Goal: Task Accomplishment & Management: Use online tool/utility

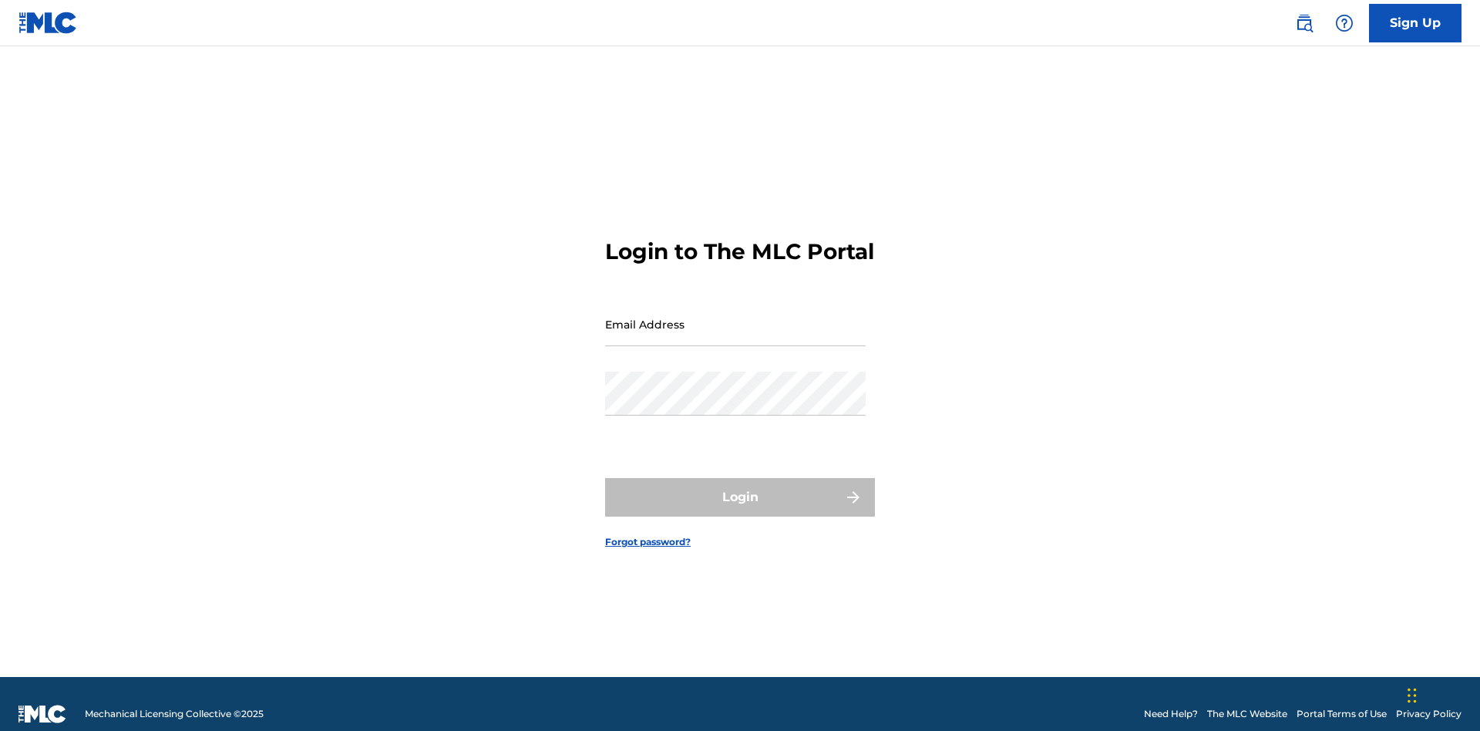
scroll to position [20, 0]
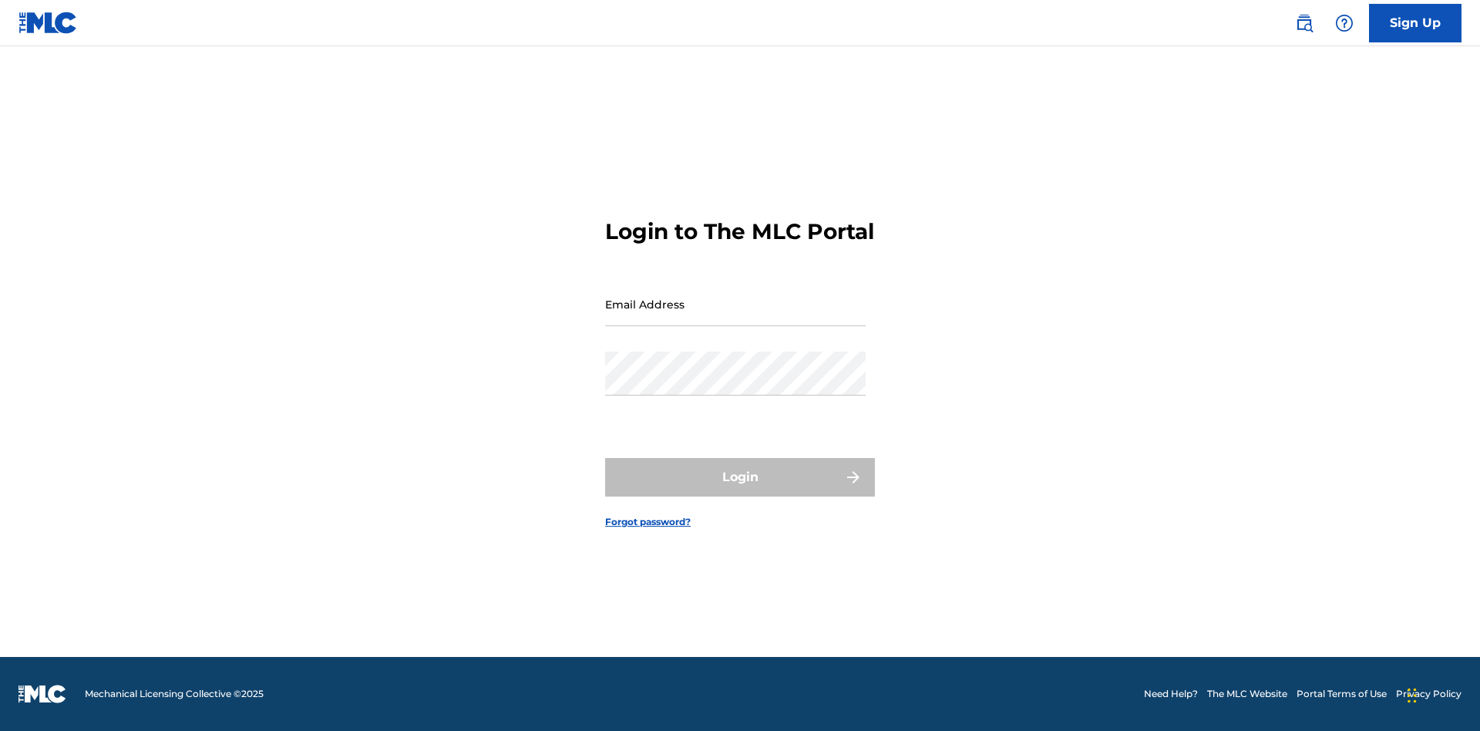
click at [735, 317] on input "Email Address" at bounding box center [735, 304] width 260 height 44
type input "[EMAIL_ADDRESS][DOMAIN_NAME]"
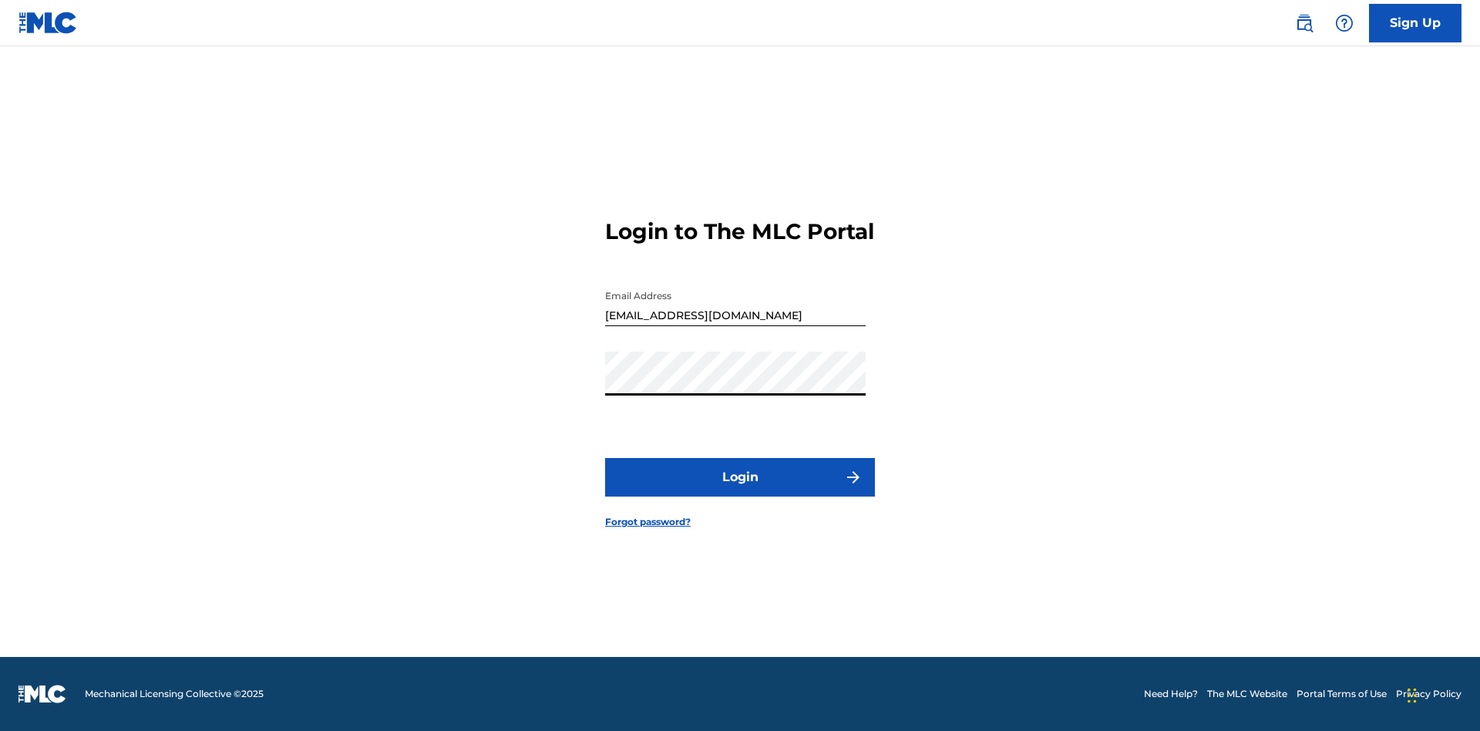
click at [740, 490] on button "Login" at bounding box center [740, 477] width 270 height 39
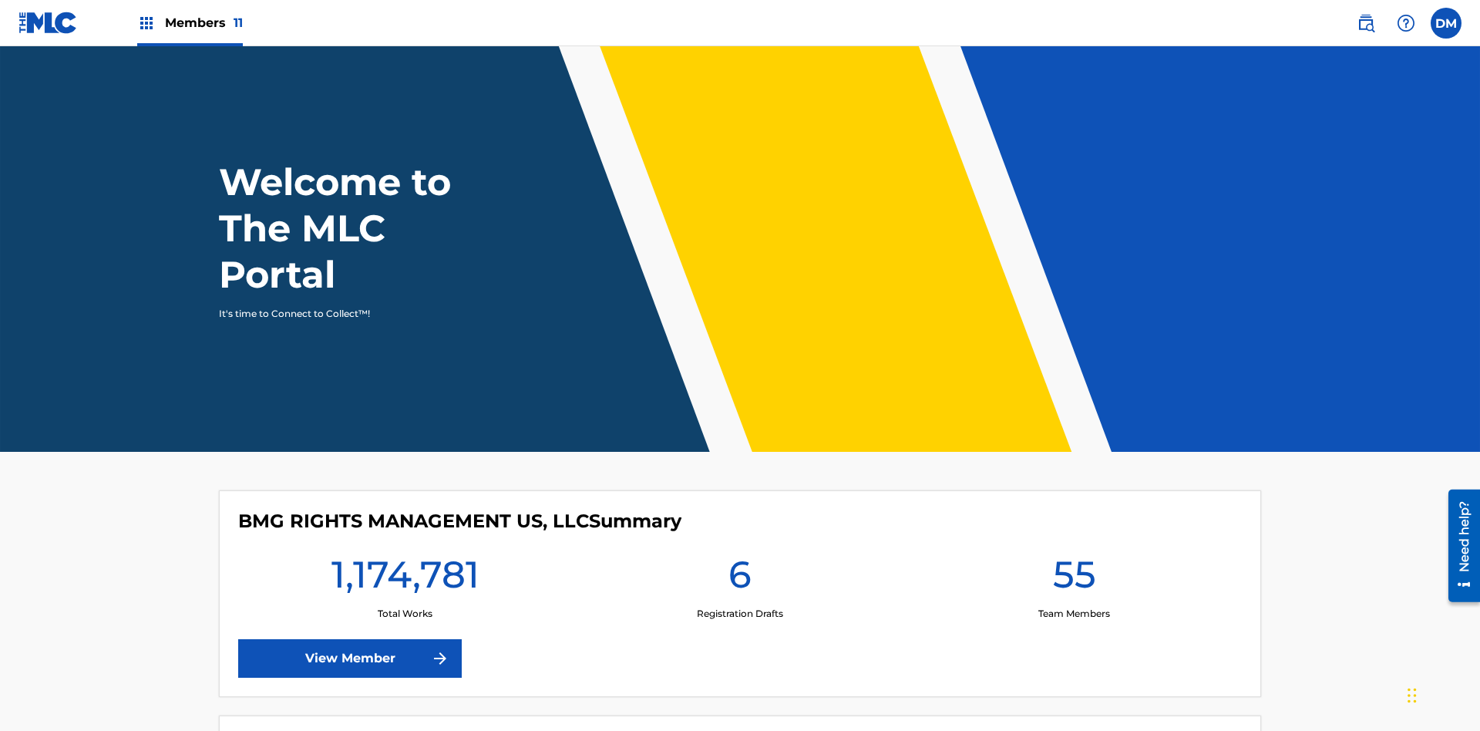
click at [190, 22] on span "Members 11" at bounding box center [204, 23] width 78 height 18
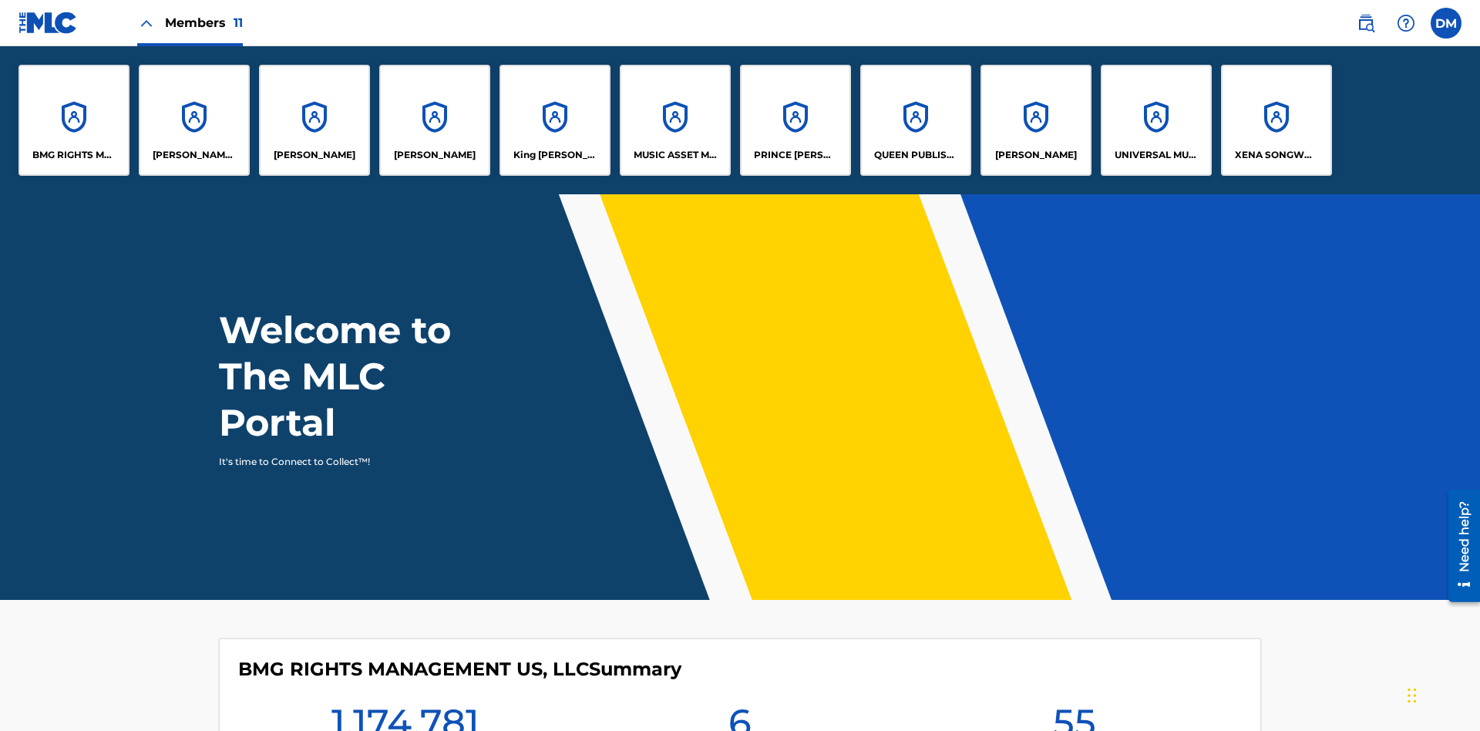
scroll to position [55, 0]
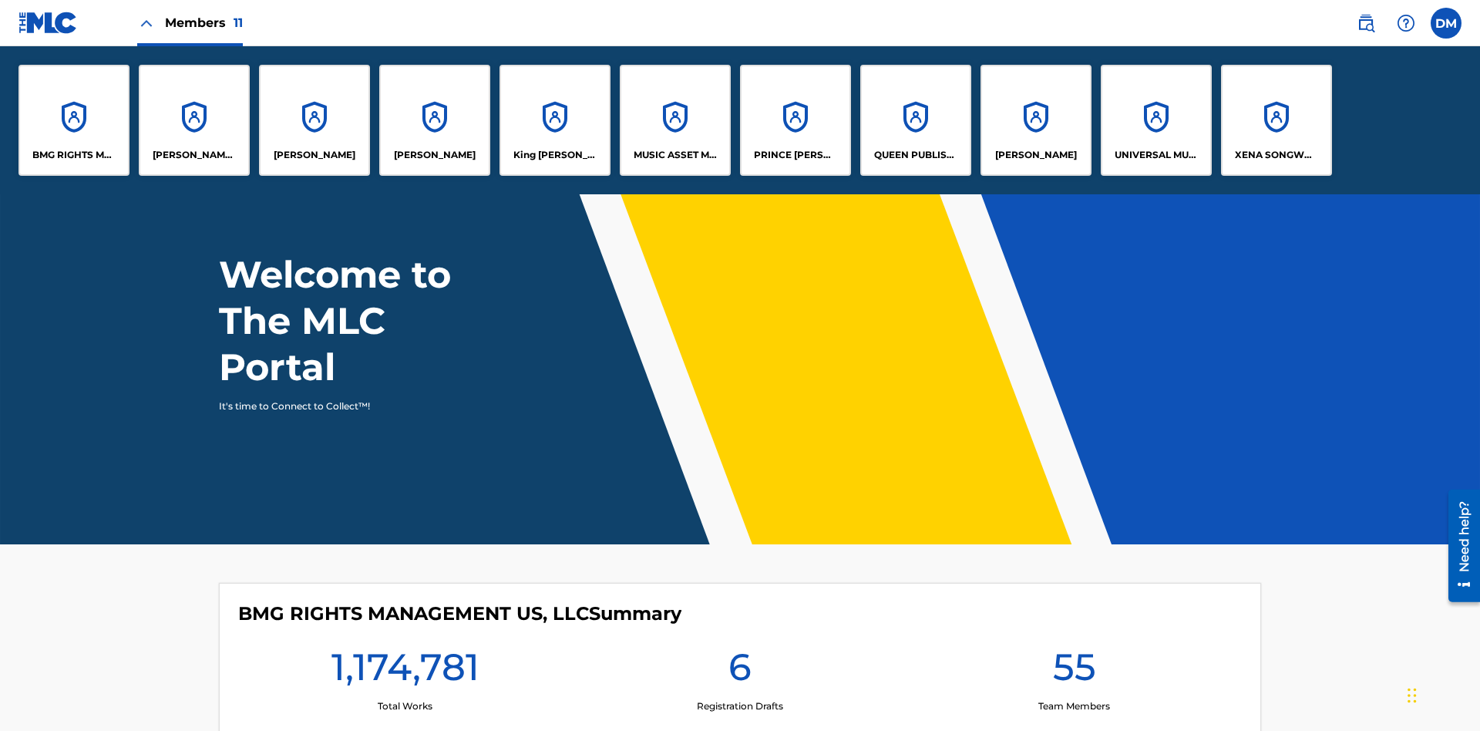
click at [1155, 155] on p "UNIVERSAL MUSIC PUB GROUP" at bounding box center [1156, 155] width 84 height 14
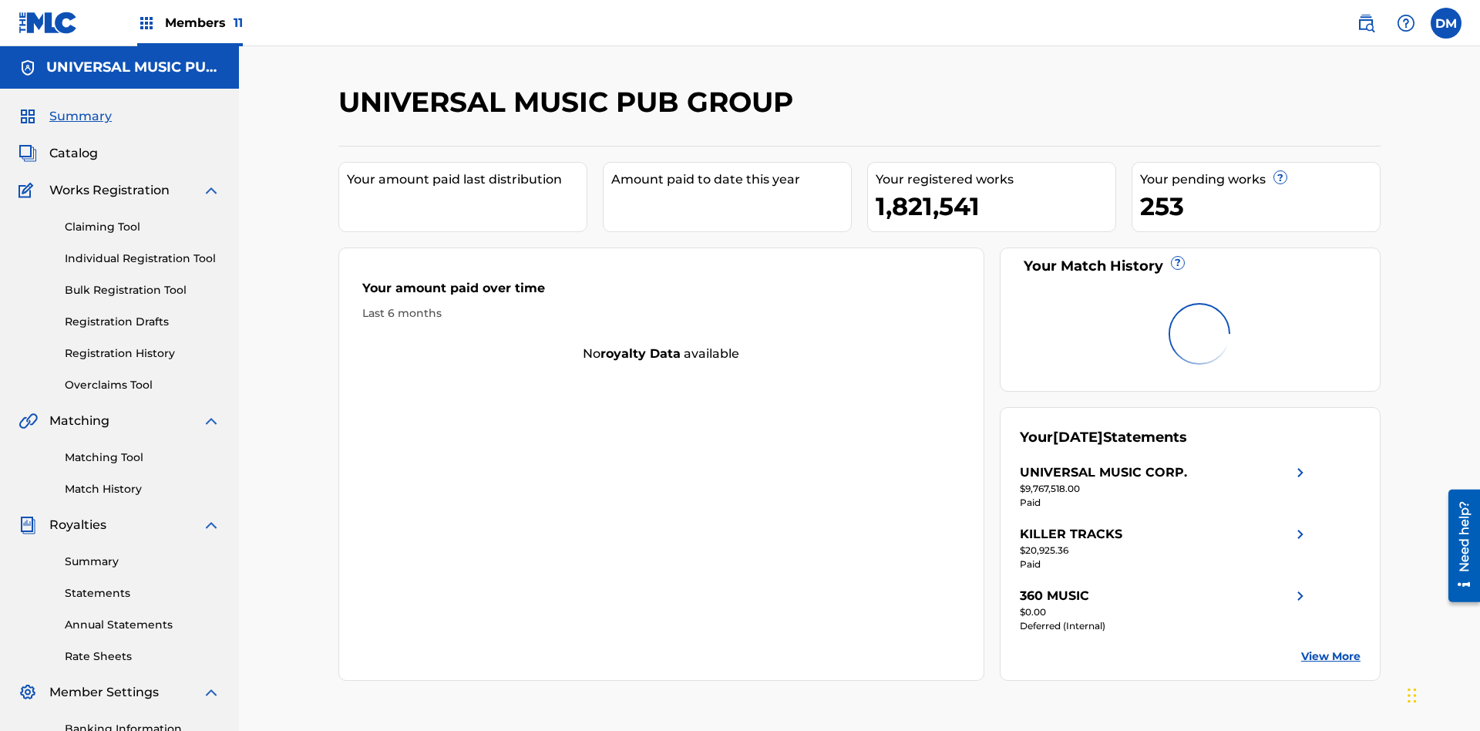
click at [143, 250] on link "Individual Registration Tool" at bounding box center [143, 258] width 156 height 16
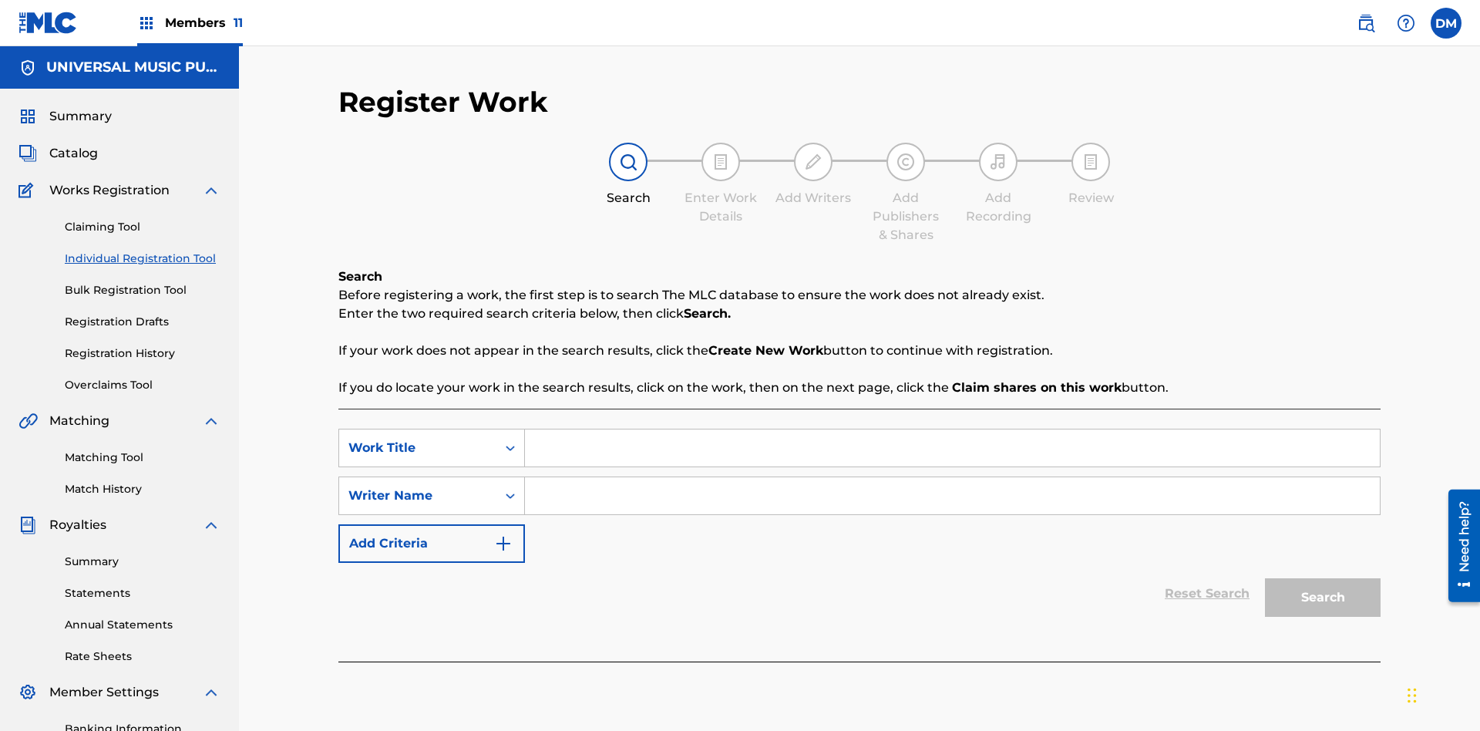
click at [952, 429] on input "Search Form" at bounding box center [952, 447] width 855 height 37
type input "Save At Work Details Prior To Adding Alternative Titles"
click at [952, 477] on input "Search Form" at bounding box center [952, 495] width 855 height 37
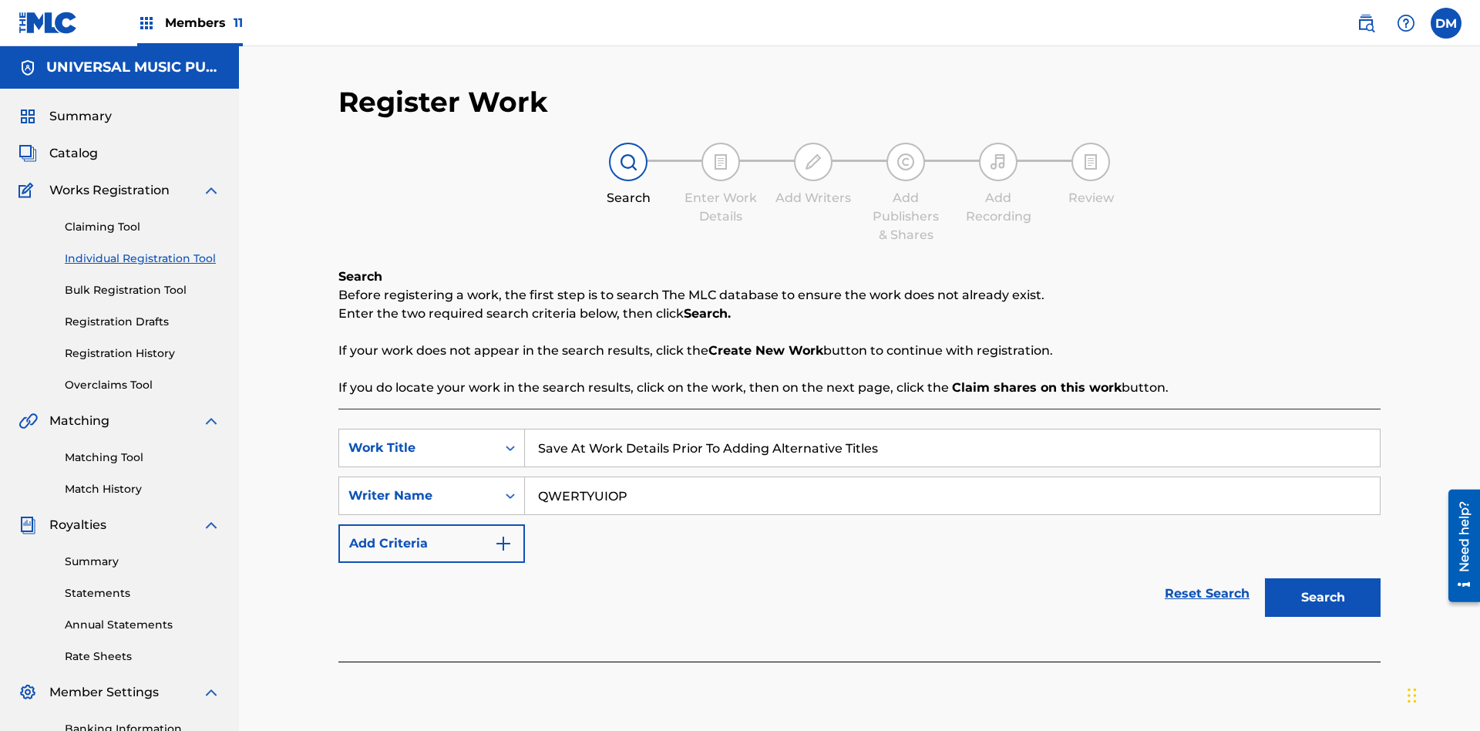
type input "QWERTYUIOP"
click at [1322, 578] on button "Search" at bounding box center [1323, 597] width 116 height 39
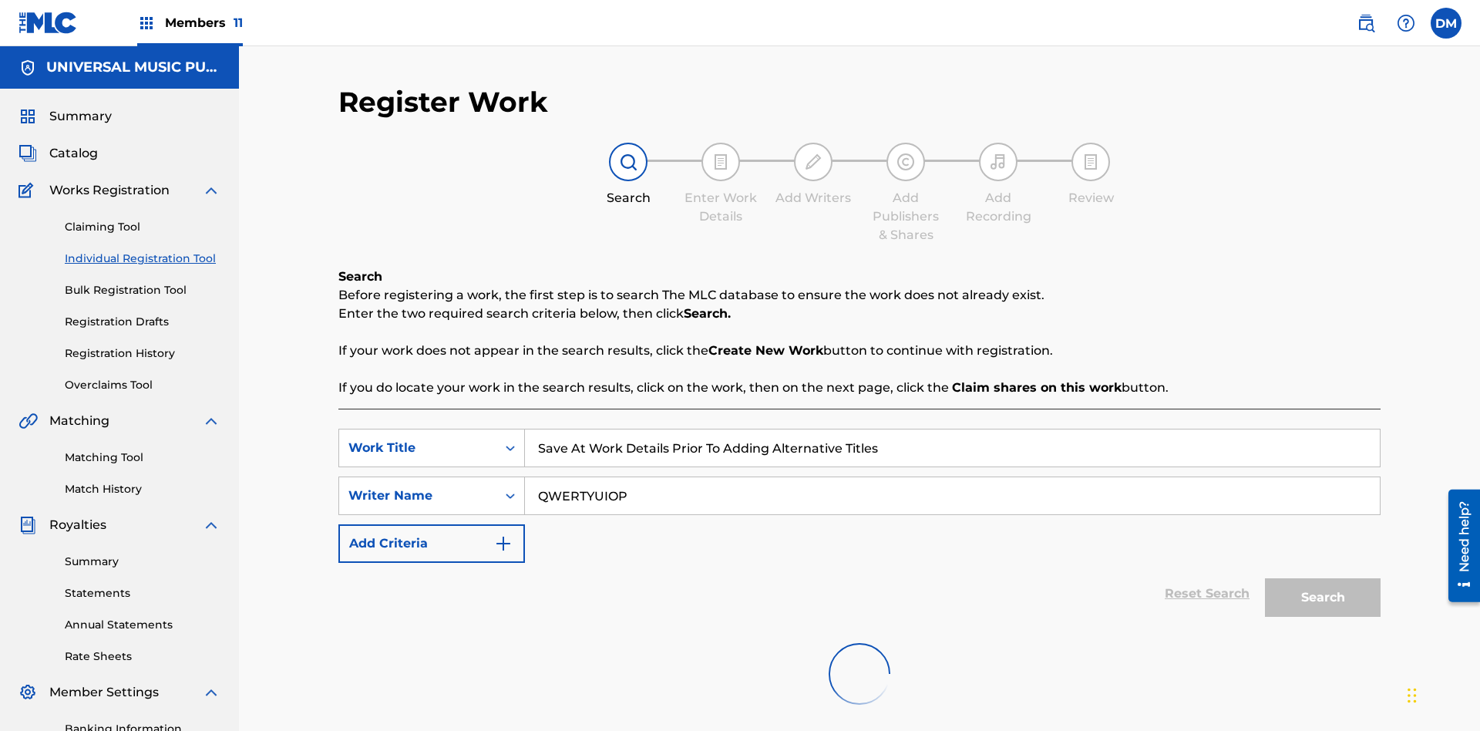
scroll to position [225, 0]
